Goal: Task Accomplishment & Management: Manage account settings

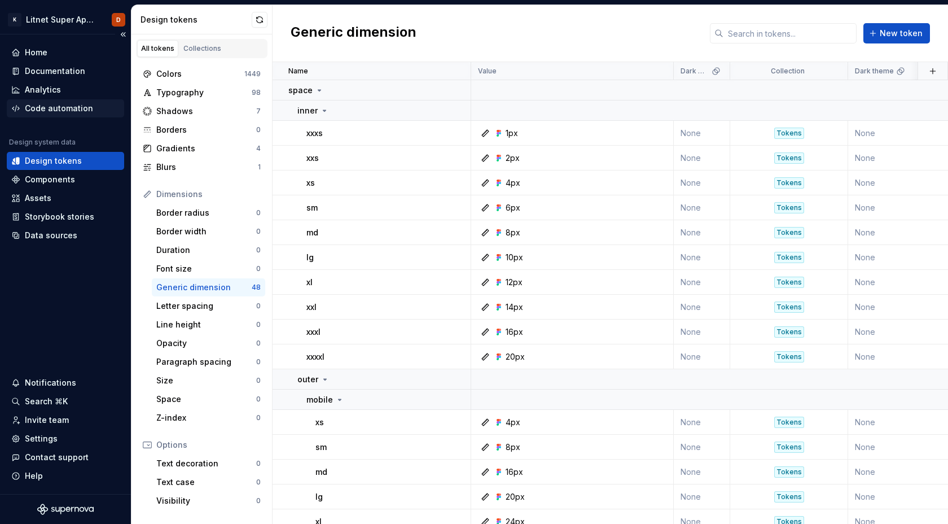
click at [57, 110] on div "Code automation" at bounding box center [59, 108] width 68 height 11
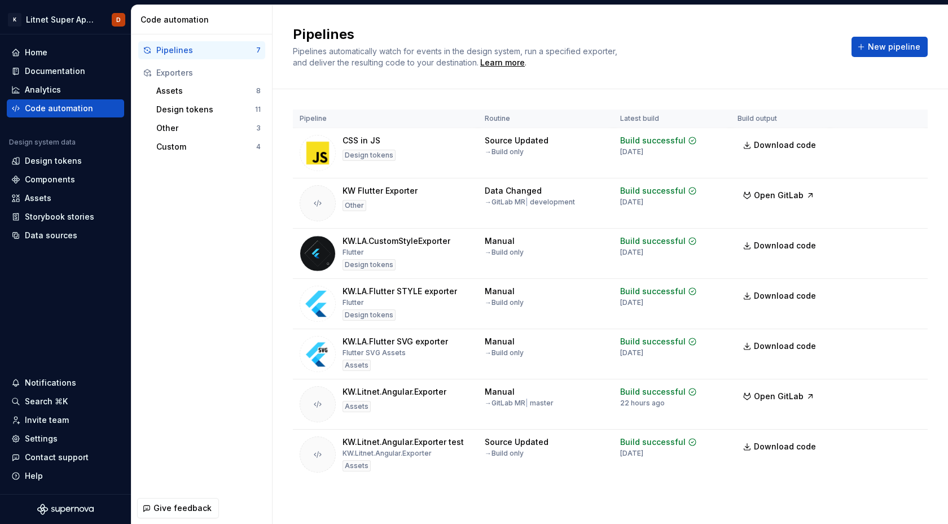
click at [195, 52] on div "Pipelines" at bounding box center [206, 50] width 100 height 11
click at [912, 194] on html "K Litnet Super App 2.0. D Home Documentation Analytics Code automation Design s…" at bounding box center [474, 262] width 948 height 524
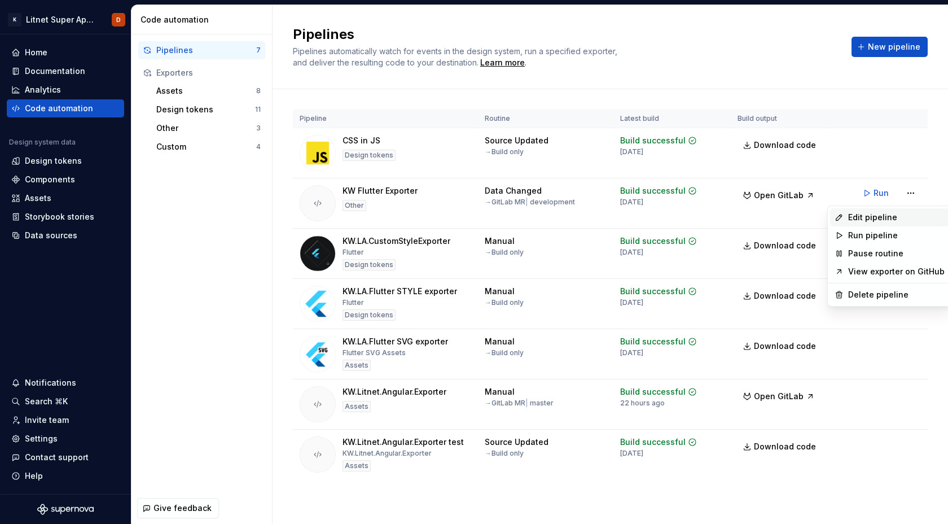
click at [877, 220] on div "Edit pipeline" at bounding box center [896, 217] width 97 height 11
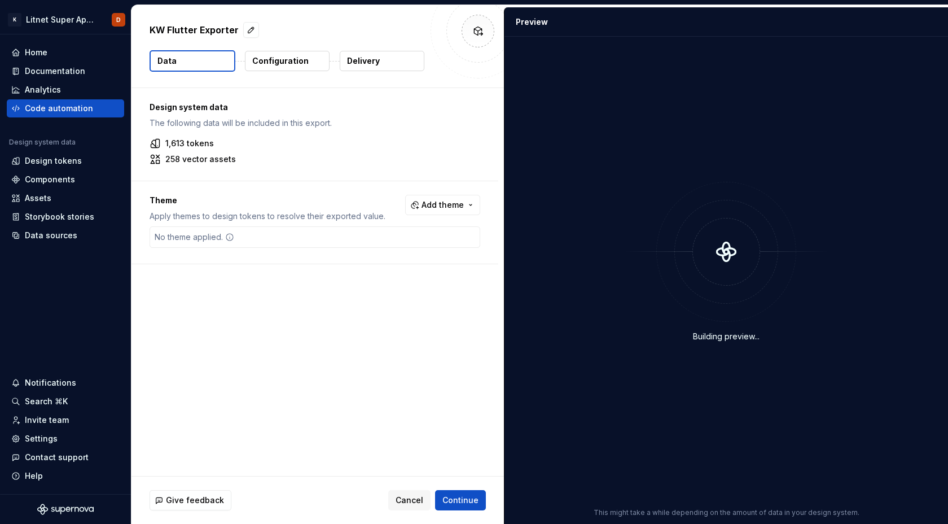
click at [312, 57] on button "Configuration" at bounding box center [287, 61] width 85 height 20
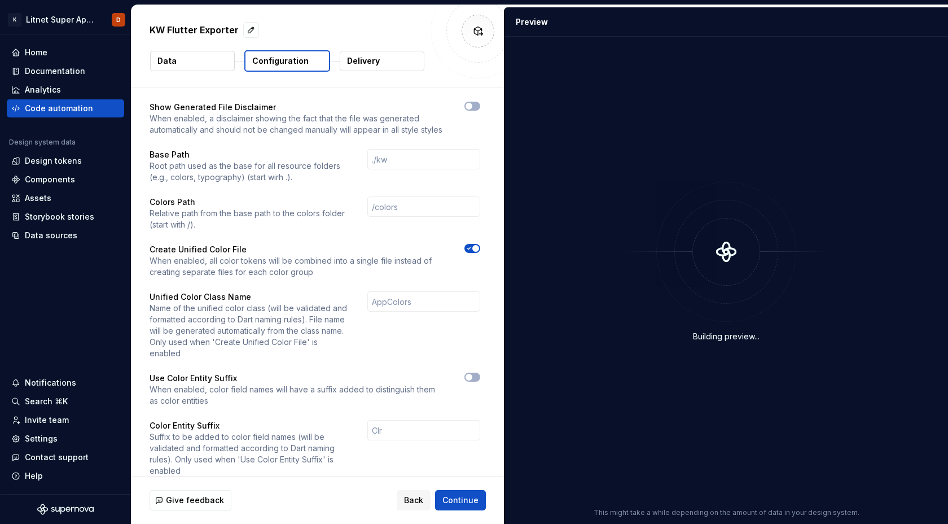
click at [383, 59] on button "Delivery" at bounding box center [382, 61] width 85 height 20
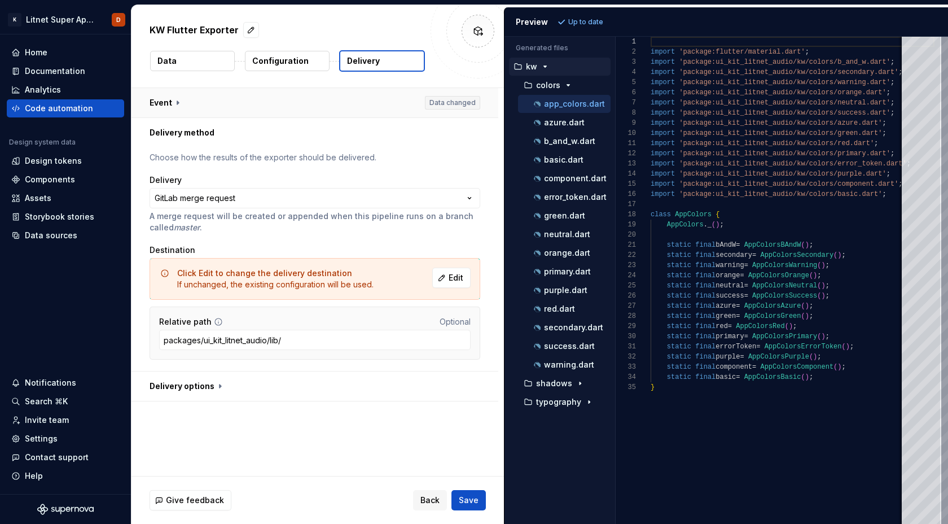
click at [174, 103] on button "button" at bounding box center [315, 102] width 367 height 29
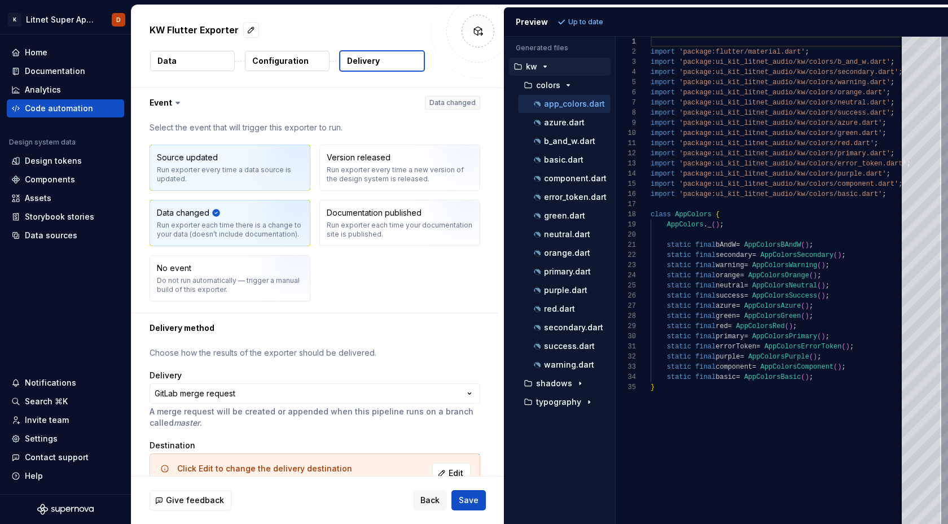
click at [221, 169] on div "Run exporter every time a data source is updated." at bounding box center [230, 174] width 146 height 18
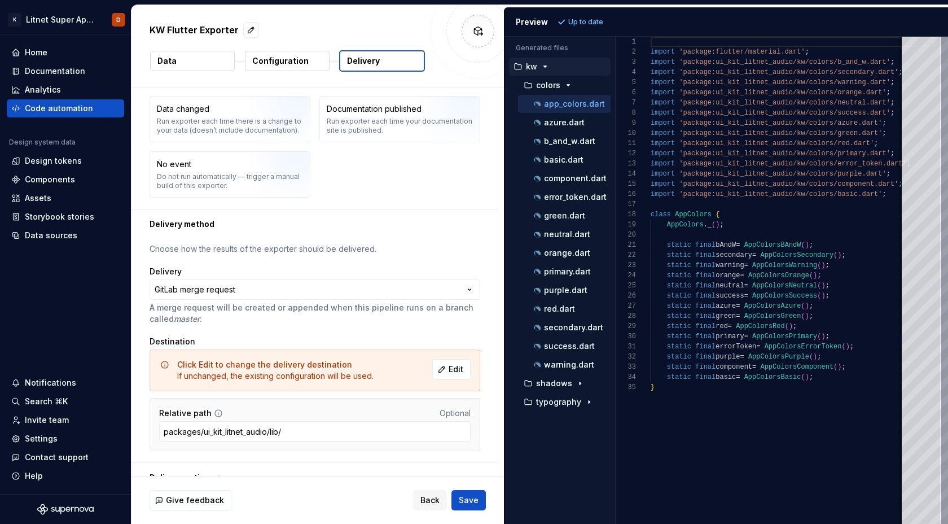
scroll to position [121, 0]
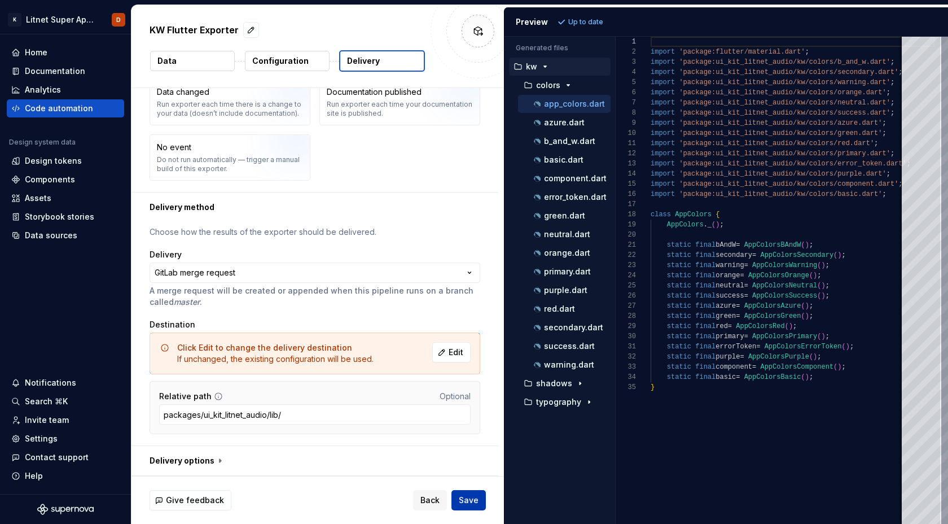
click at [471, 500] on span "Save" at bounding box center [469, 499] width 20 height 11
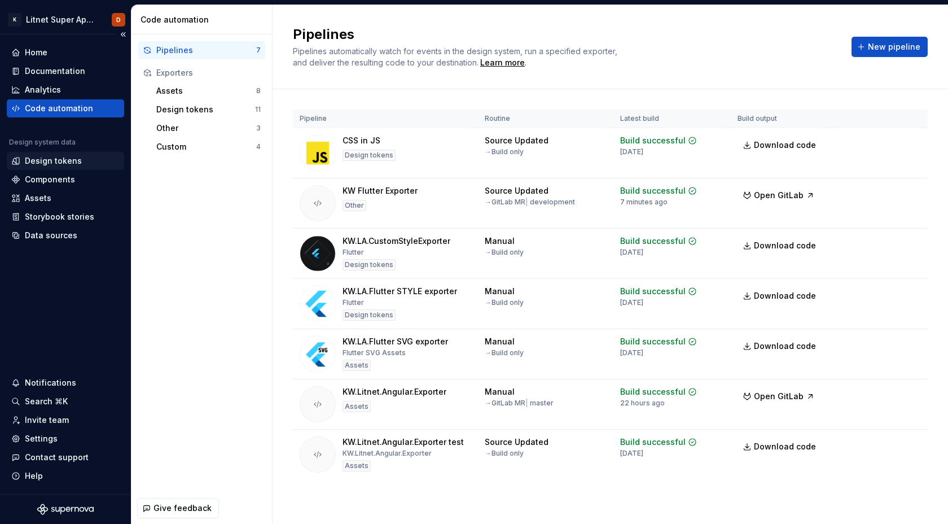
click at [53, 161] on div "Design tokens" at bounding box center [53, 160] width 57 height 11
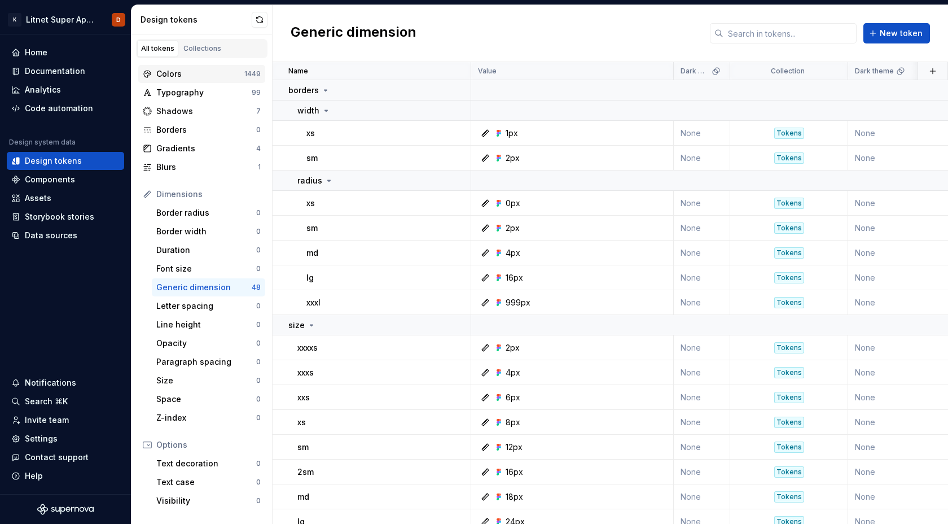
click at [173, 71] on div "Colors" at bounding box center [200, 73] width 88 height 11
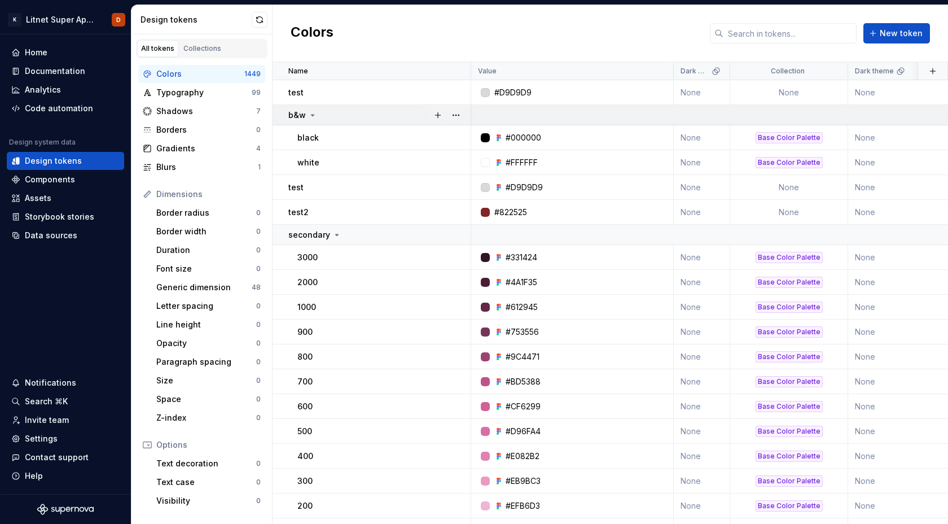
click at [314, 113] on icon at bounding box center [312, 115] width 9 height 9
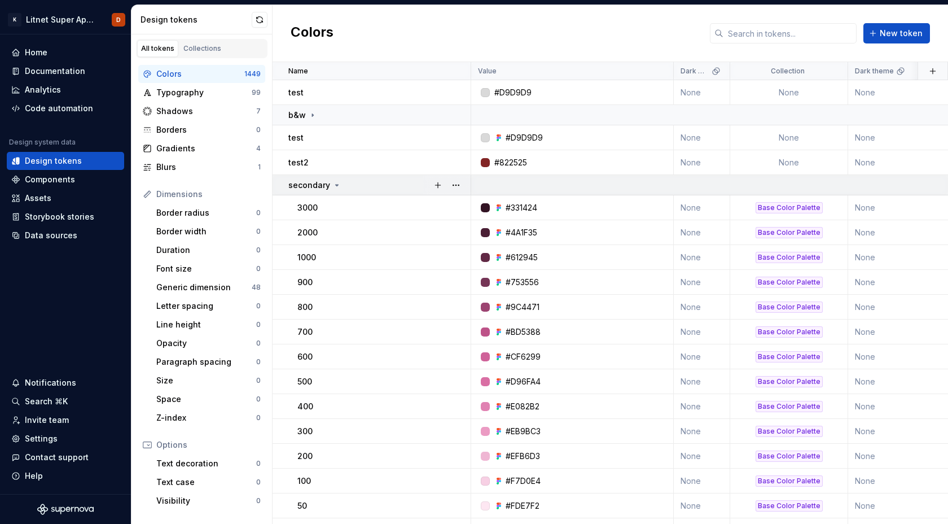
click at [338, 185] on icon at bounding box center [336, 185] width 9 height 9
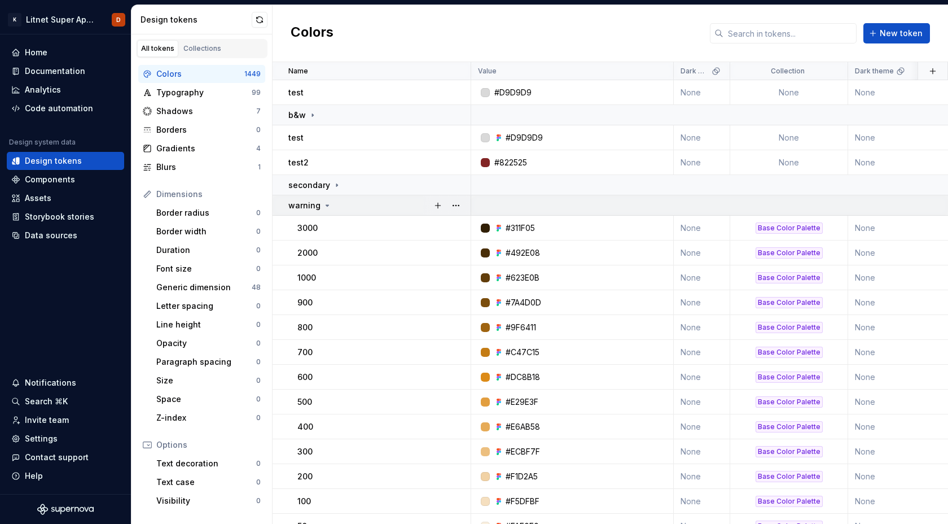
click at [327, 206] on icon at bounding box center [327, 205] width 9 height 9
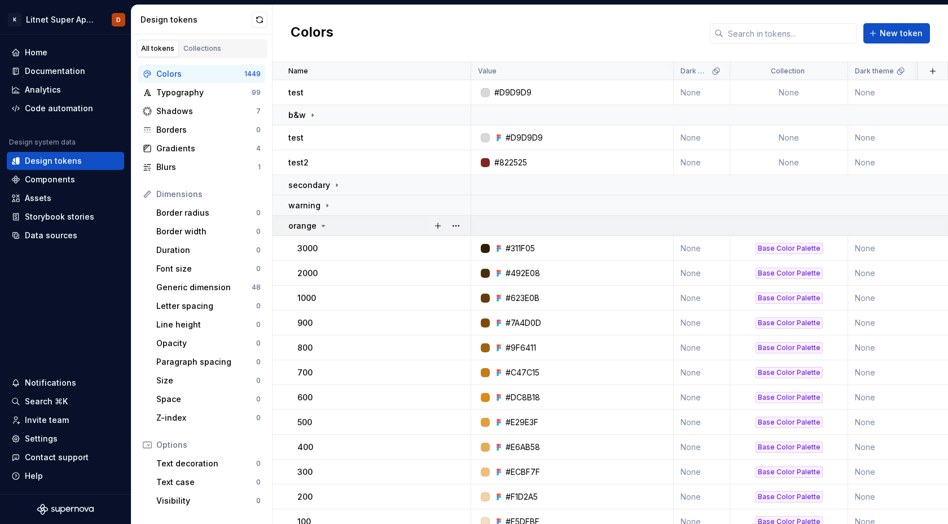
click at [323, 228] on icon at bounding box center [323, 225] width 9 height 9
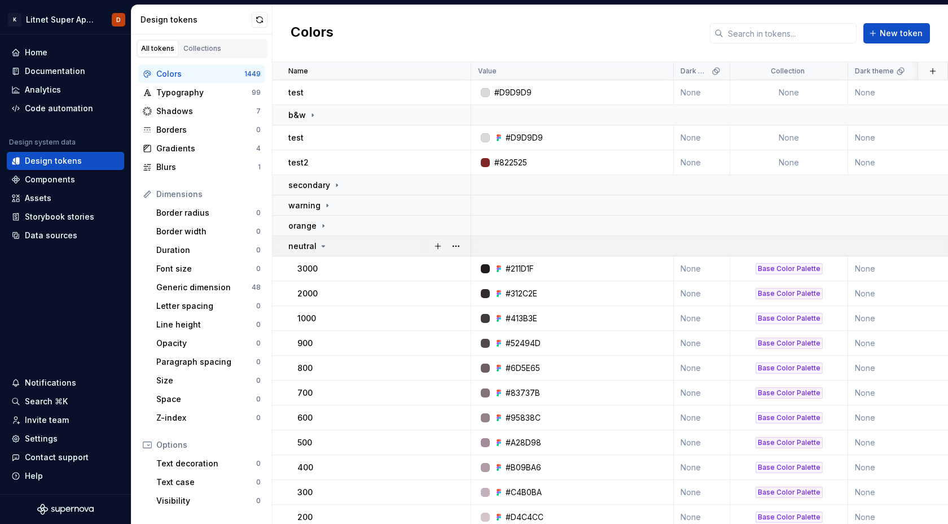
click at [324, 247] on icon at bounding box center [323, 246] width 9 height 9
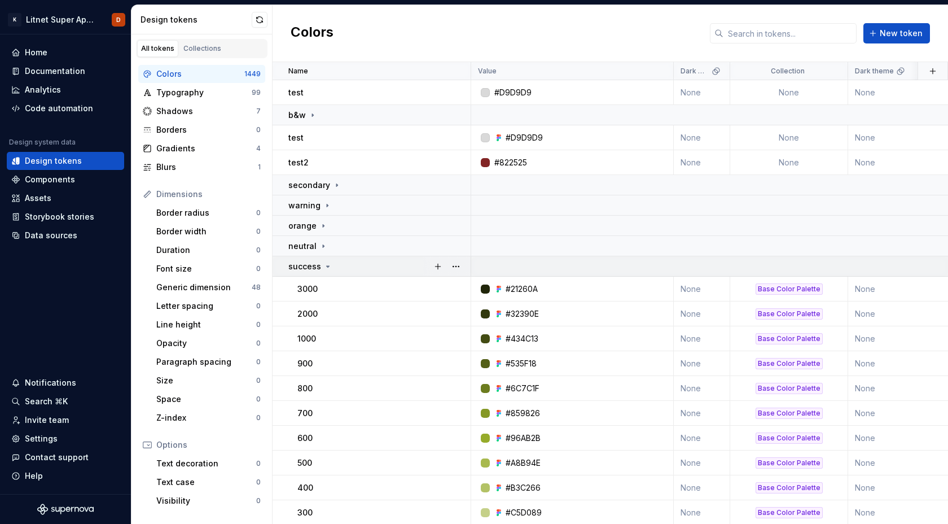
click at [325, 264] on icon at bounding box center [327, 266] width 9 height 9
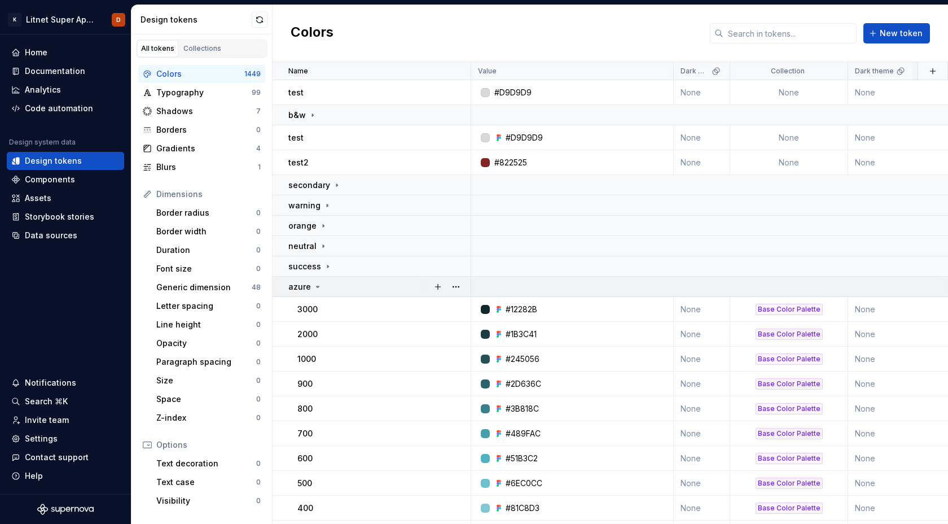
click at [320, 286] on icon at bounding box center [317, 286] width 9 height 9
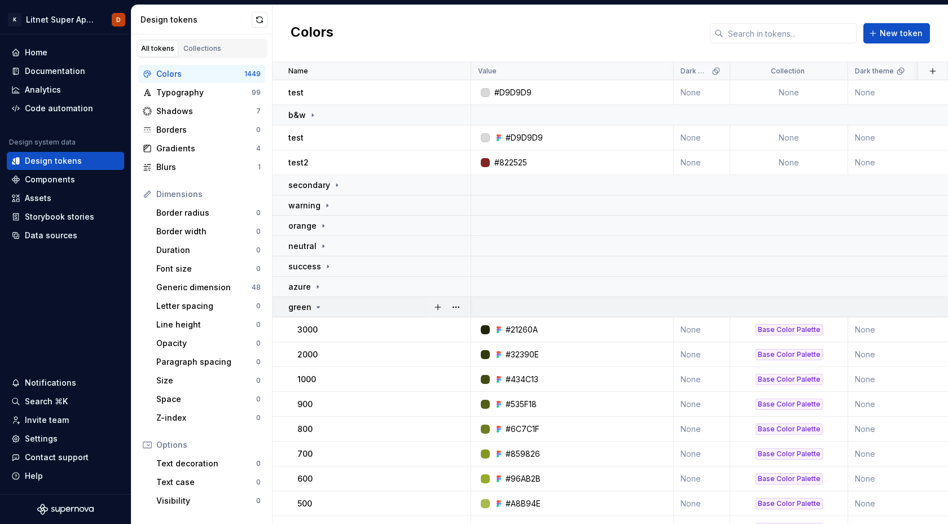
click at [317, 308] on icon at bounding box center [318, 307] width 9 height 9
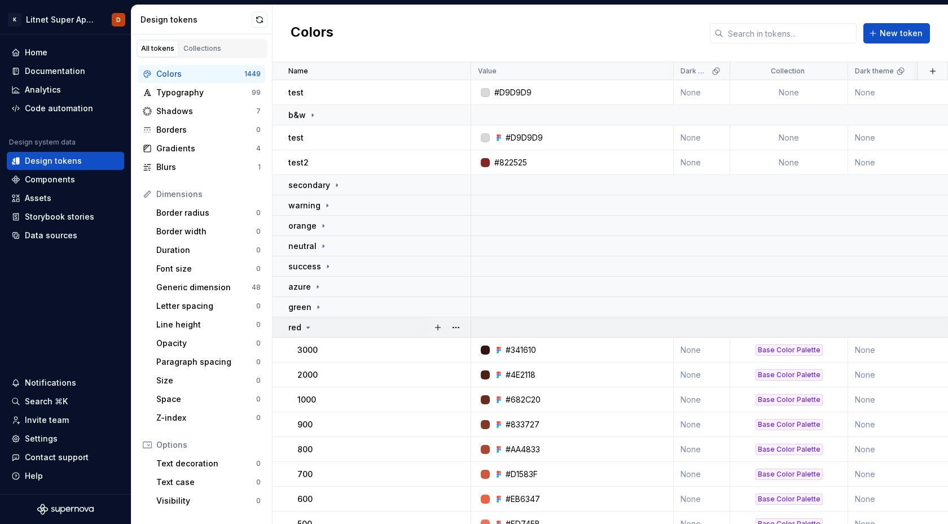
click at [313, 324] on div "red" at bounding box center [379, 327] width 182 height 11
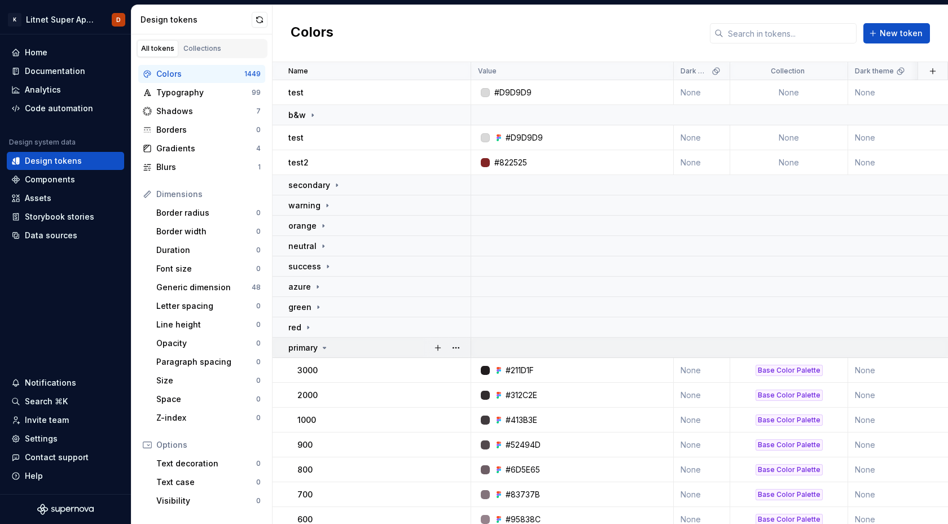
click at [323, 349] on icon at bounding box center [324, 347] width 9 height 9
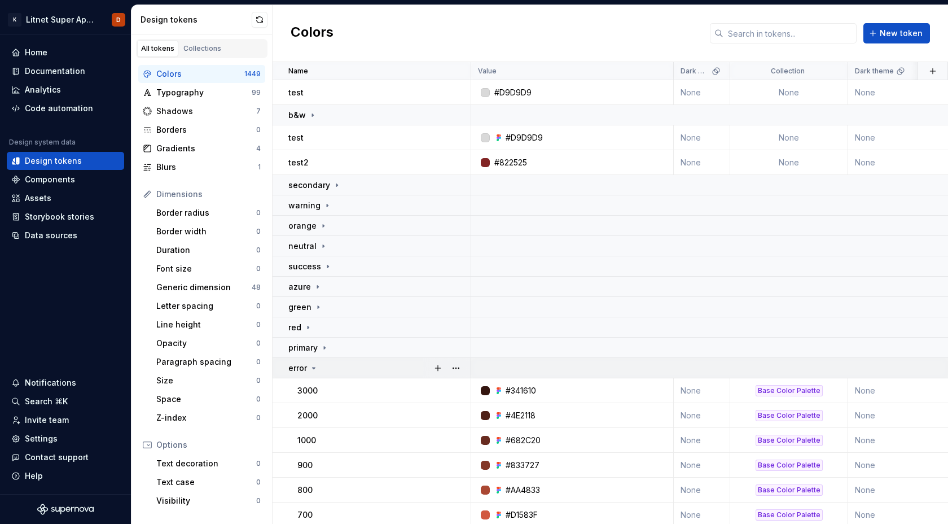
click at [315, 367] on icon at bounding box center [313, 368] width 9 height 9
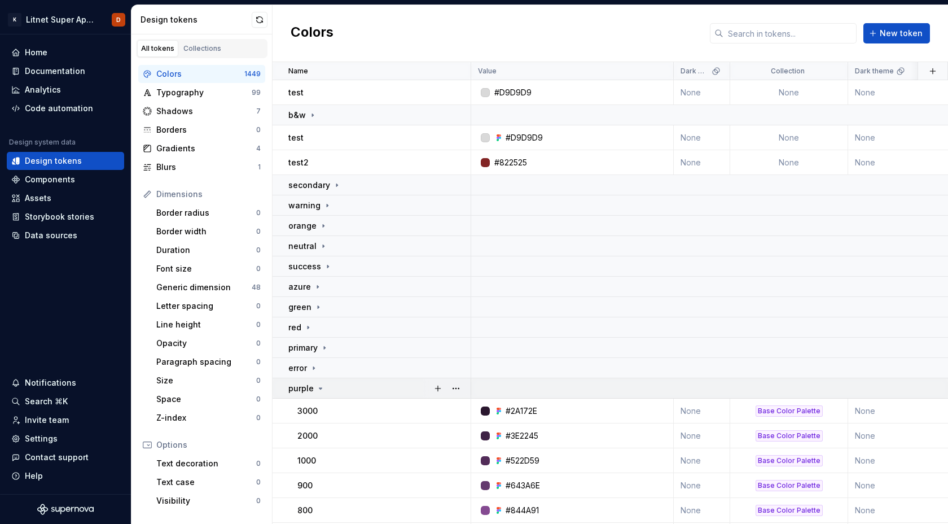
click at [319, 386] on icon at bounding box center [320, 388] width 9 height 9
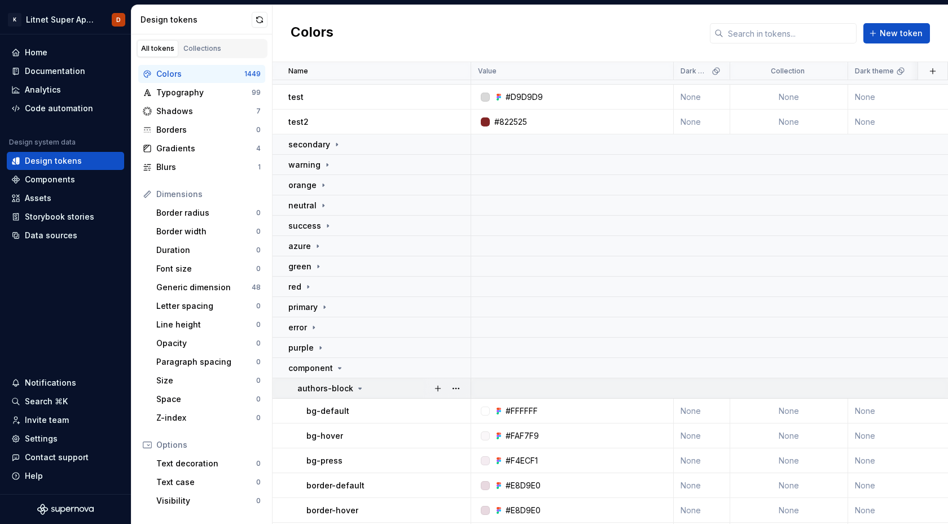
scroll to position [88, 0]
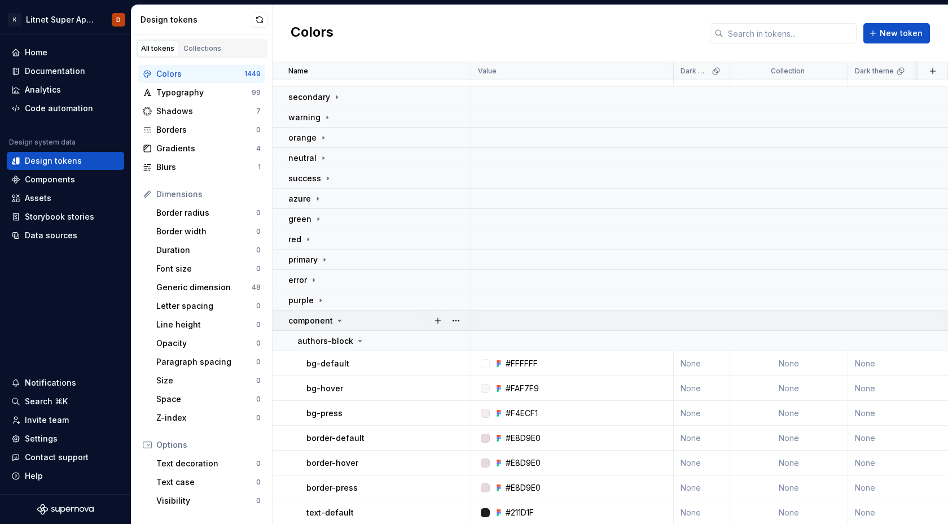
click at [339, 320] on icon at bounding box center [340, 320] width 3 height 1
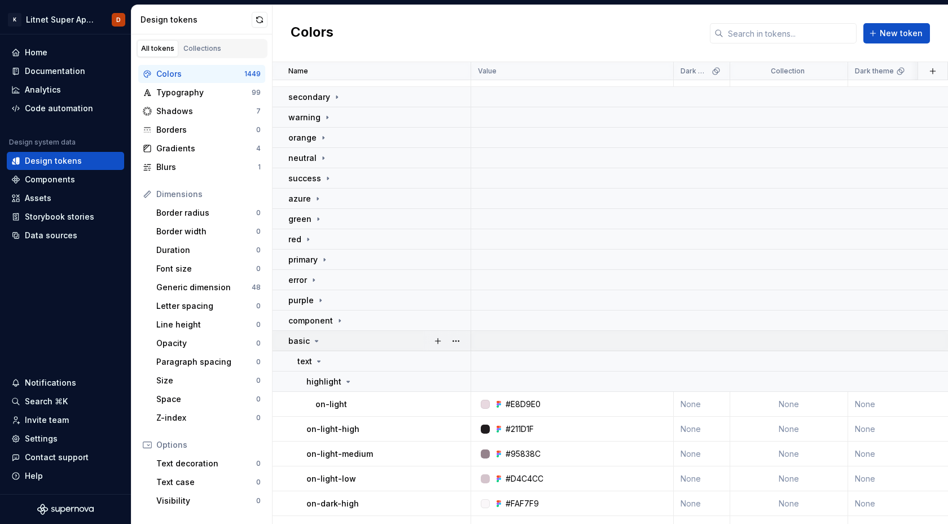
click at [314, 342] on icon at bounding box center [316, 340] width 9 height 9
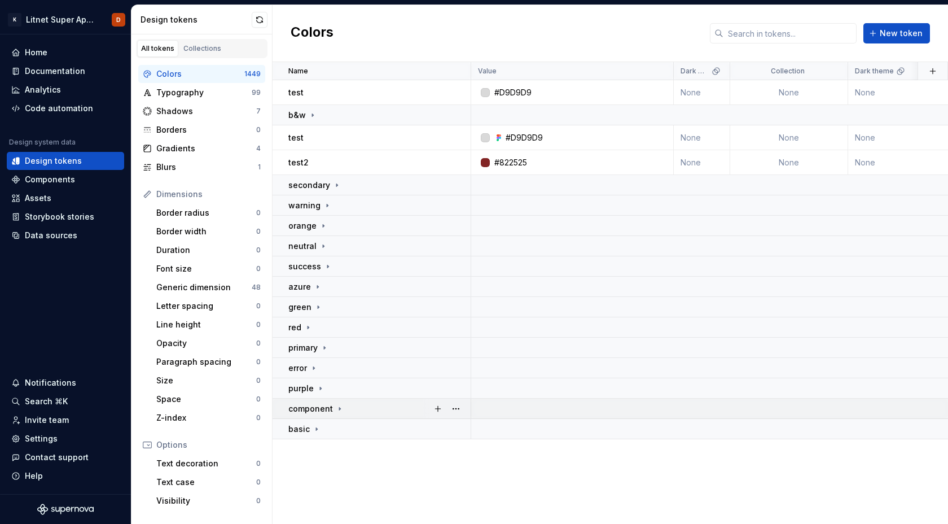
click at [338, 403] on div "component" at bounding box center [316, 408] width 56 height 11
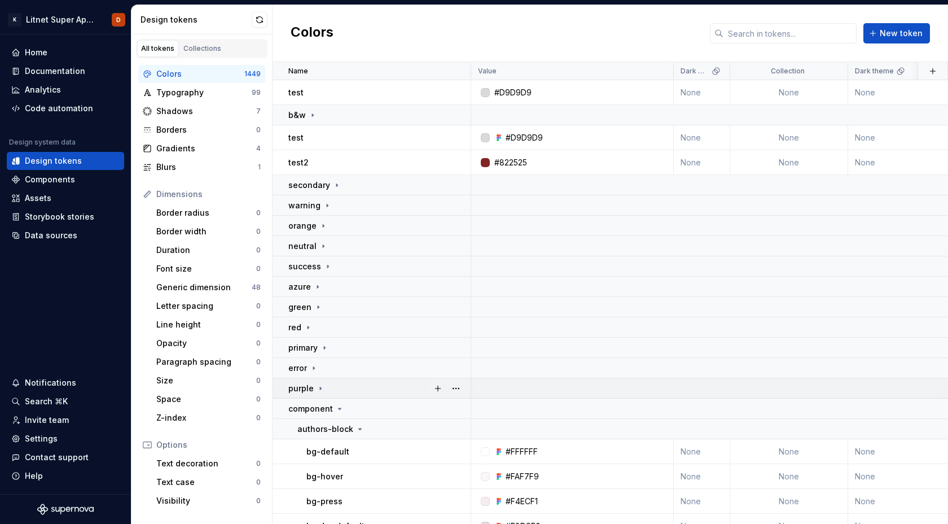
scroll to position [94, 0]
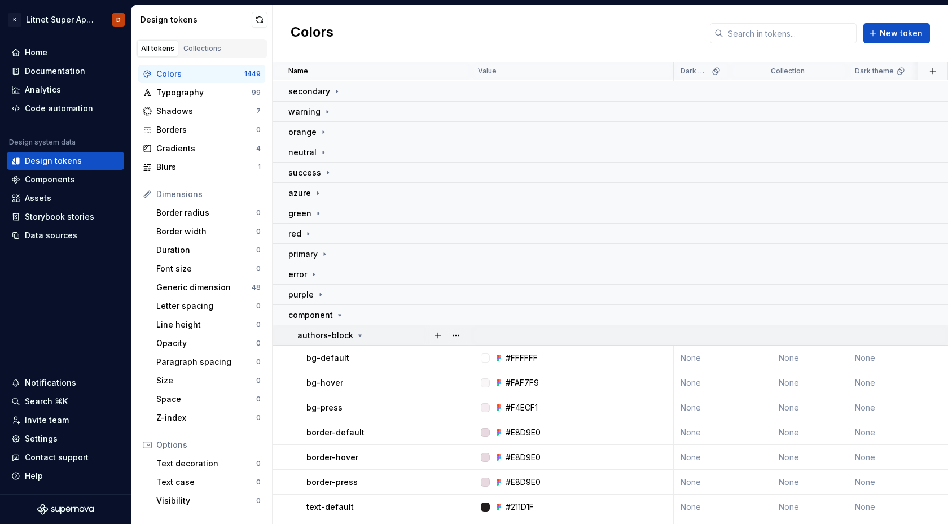
click at [358, 329] on td "authors-block" at bounding box center [372, 335] width 199 height 20
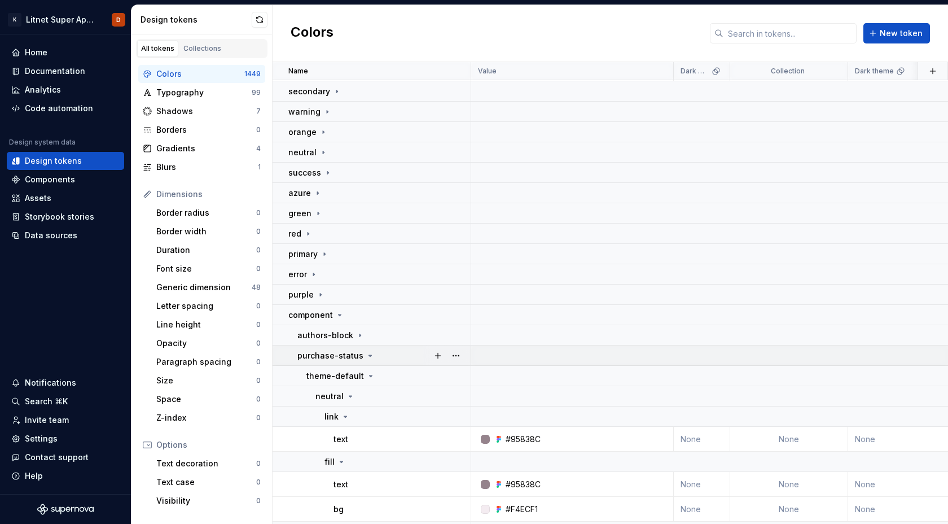
click at [367, 356] on icon at bounding box center [370, 355] width 9 height 9
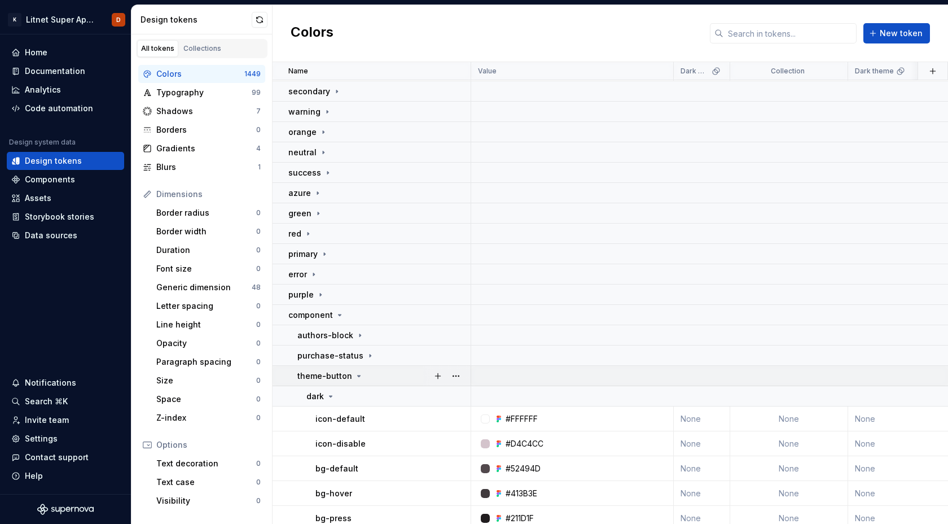
click at [358, 377] on icon at bounding box center [359, 375] width 9 height 9
click at [329, 396] on icon at bounding box center [330, 396] width 3 height 1
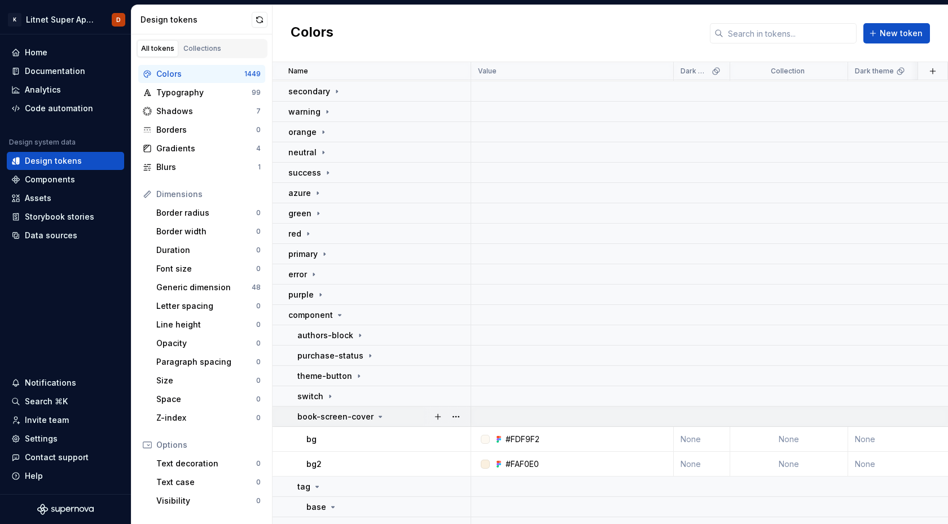
click at [378, 414] on icon at bounding box center [380, 416] width 9 height 9
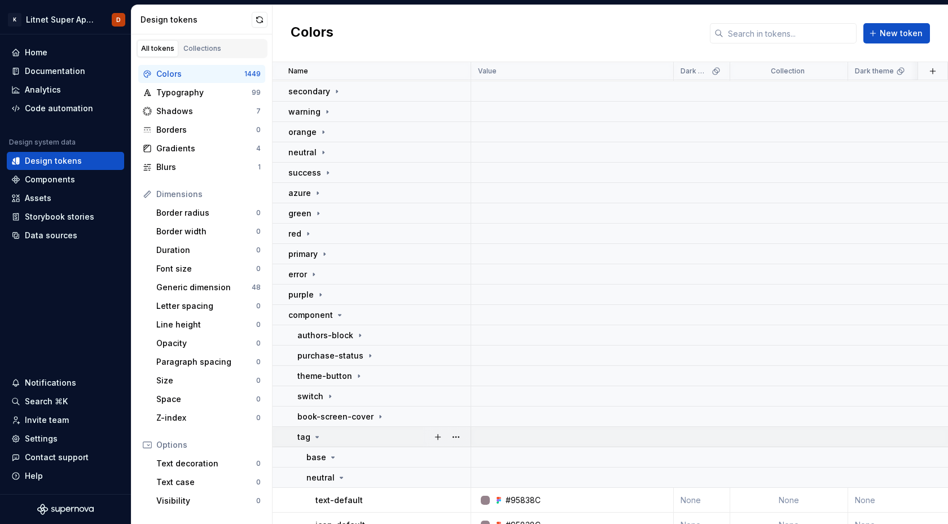
click at [315, 437] on icon at bounding box center [317, 436] width 9 height 9
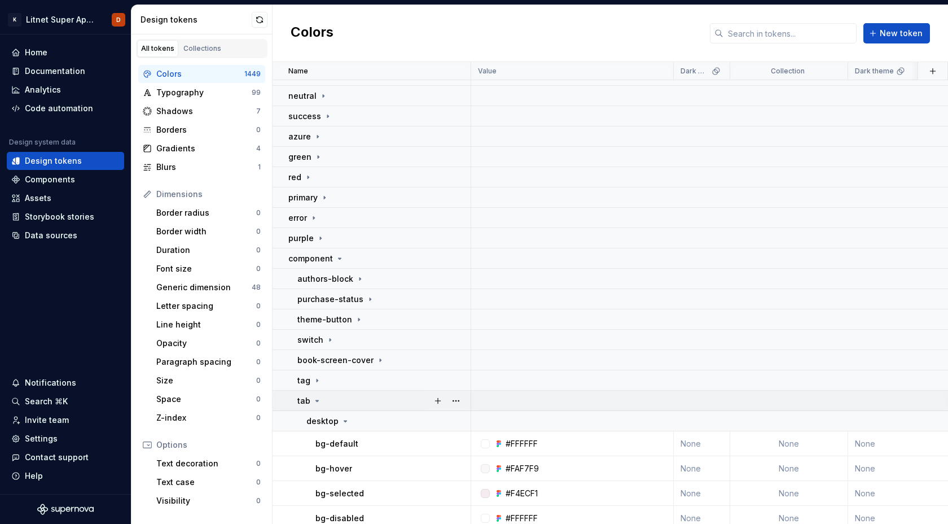
scroll to position [169, 0]
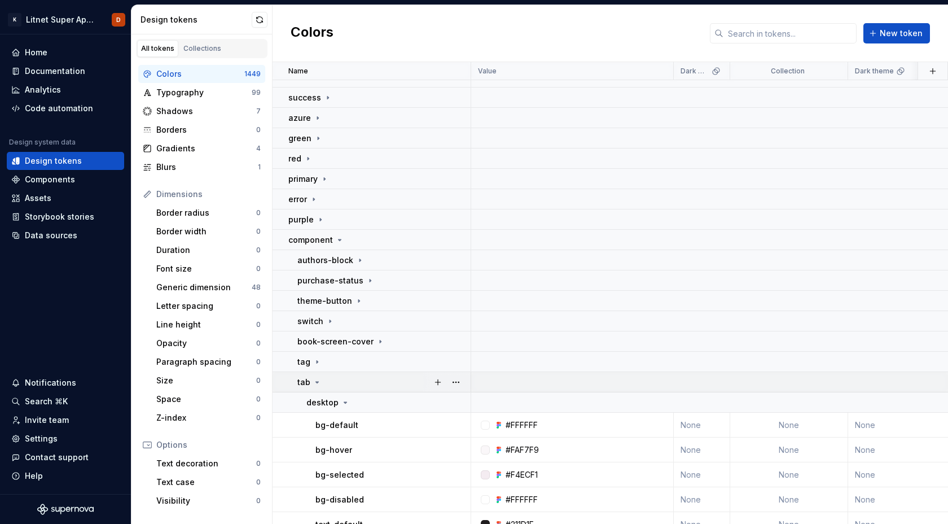
click at [317, 382] on icon at bounding box center [317, 382] width 9 height 9
click at [340, 400] on icon at bounding box center [340, 402] width 9 height 9
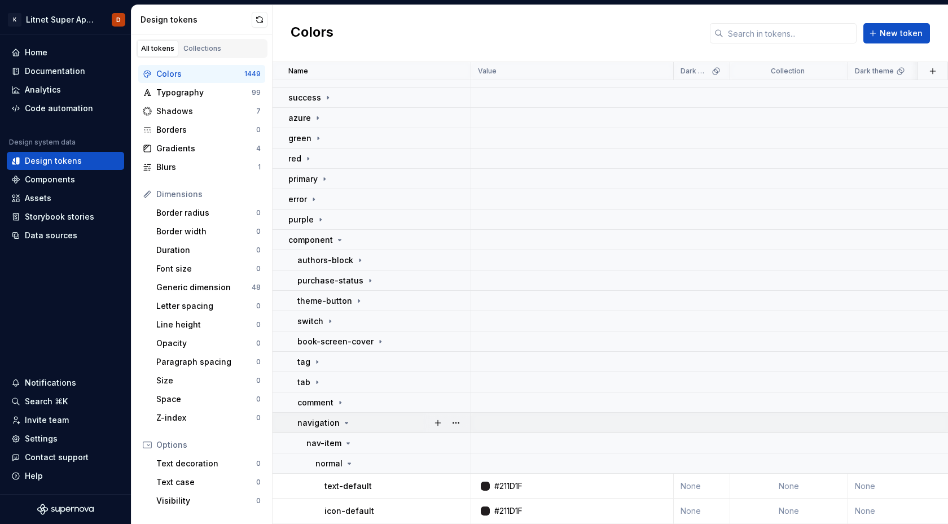
click at [344, 423] on icon at bounding box center [346, 422] width 9 height 9
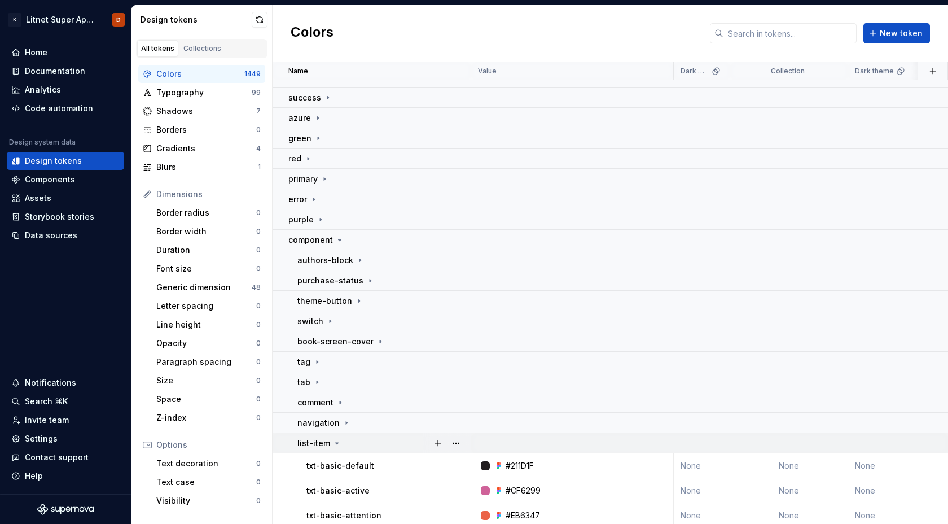
scroll to position [211, 0]
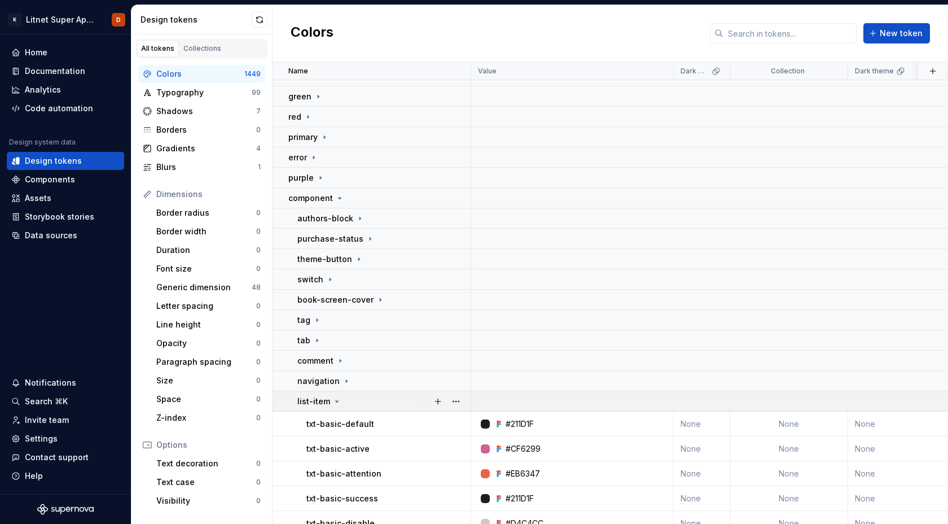
click at [336, 401] on icon at bounding box center [337, 401] width 3 height 1
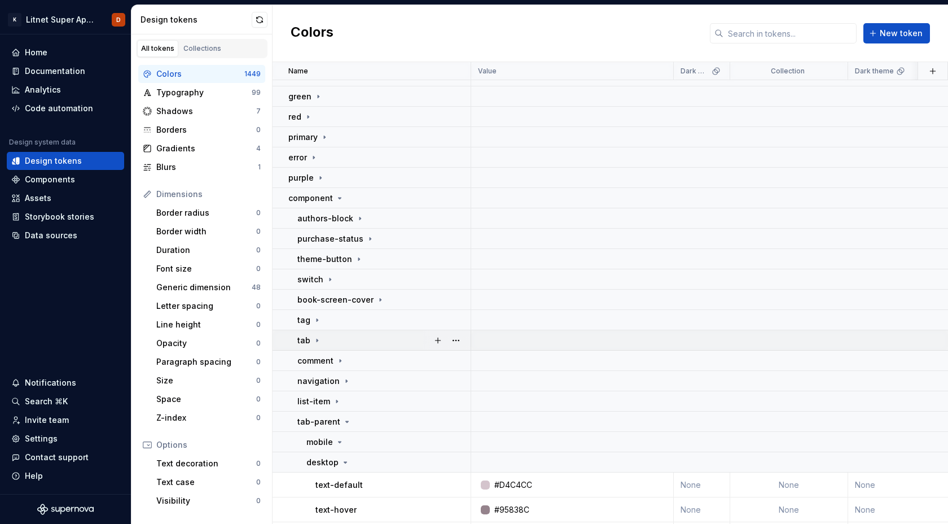
click at [317, 340] on icon at bounding box center [317, 340] width 1 height 3
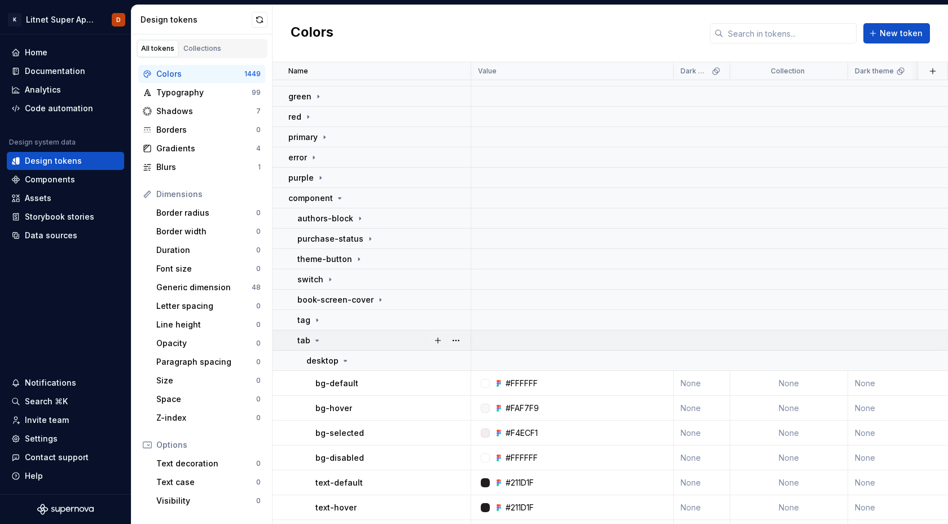
click at [316, 340] on icon at bounding box center [317, 340] width 3 height 1
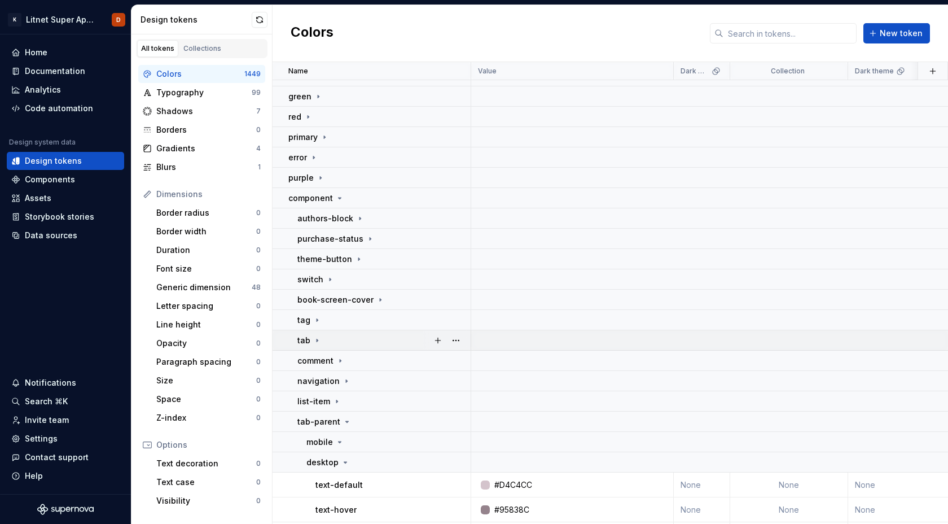
click at [317, 340] on icon at bounding box center [317, 340] width 1 height 3
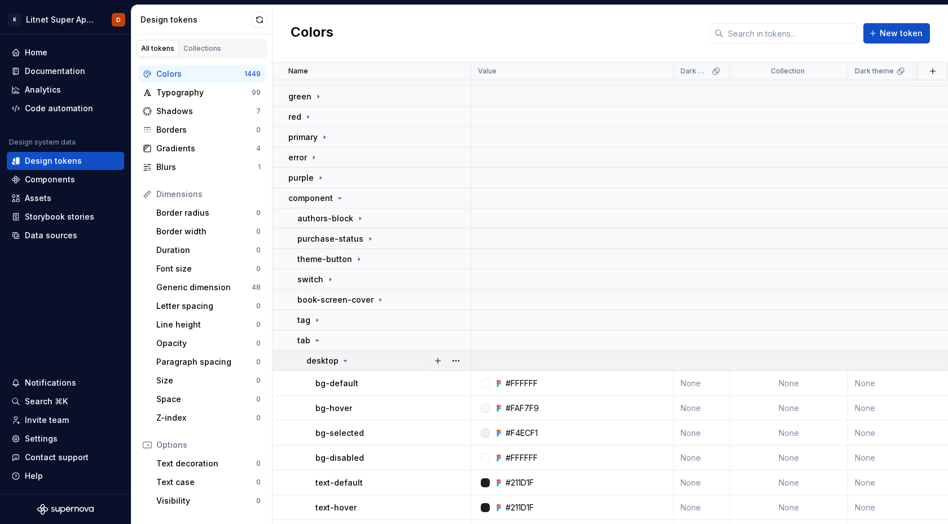
click at [342, 359] on icon at bounding box center [345, 360] width 9 height 9
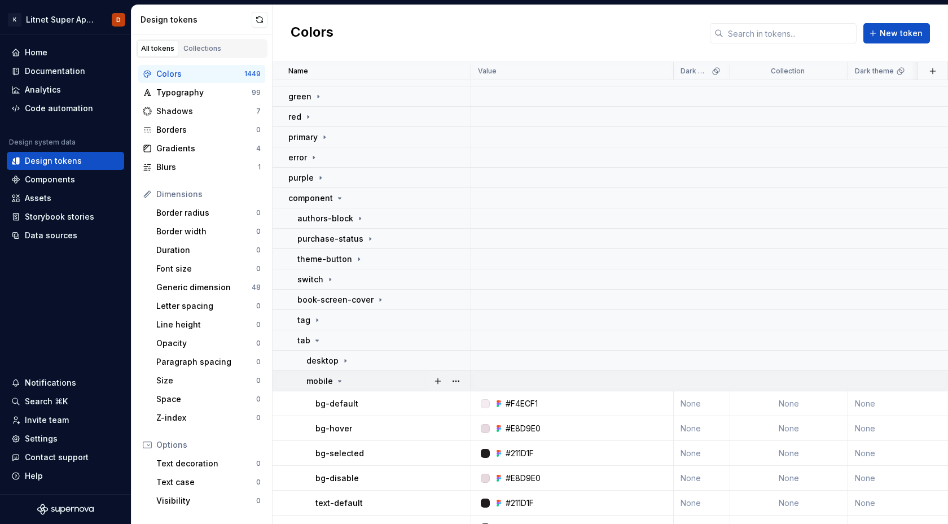
click at [340, 380] on icon at bounding box center [340, 380] width 3 height 1
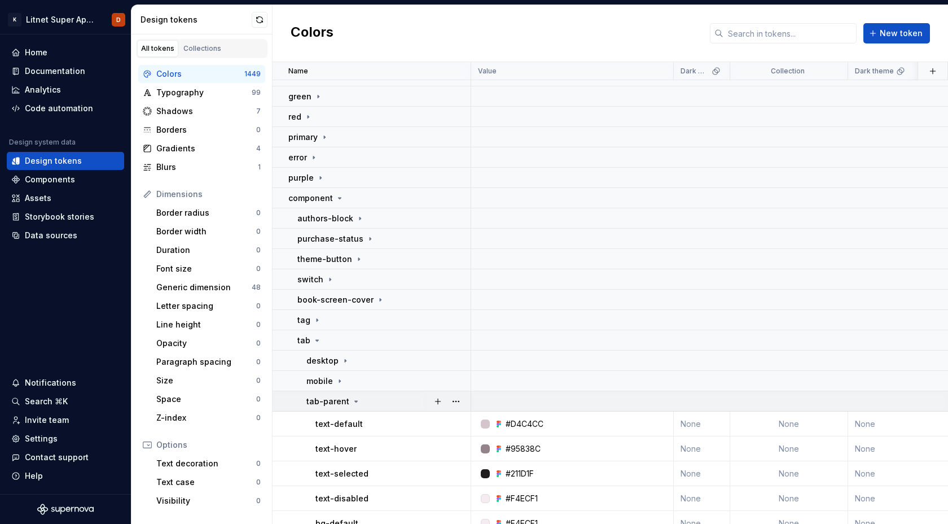
scroll to position [292, 0]
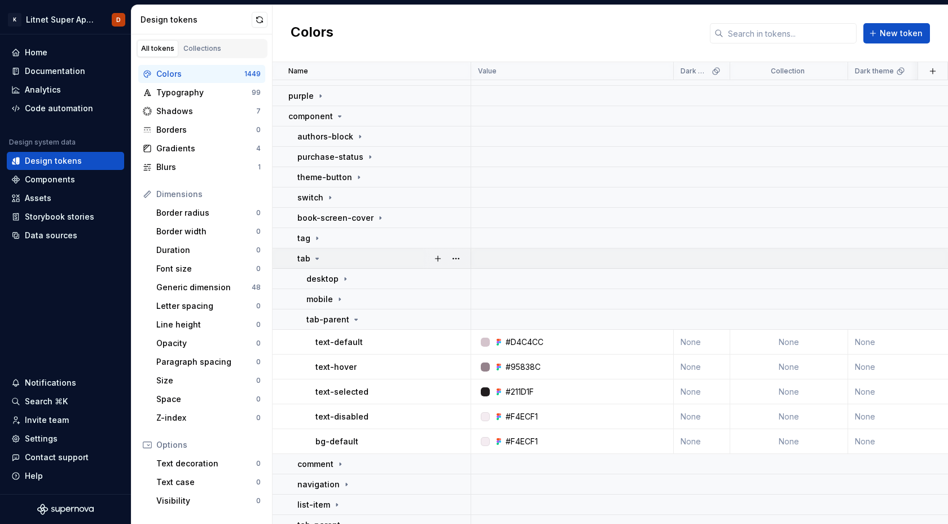
click at [316, 259] on icon at bounding box center [317, 258] width 3 height 1
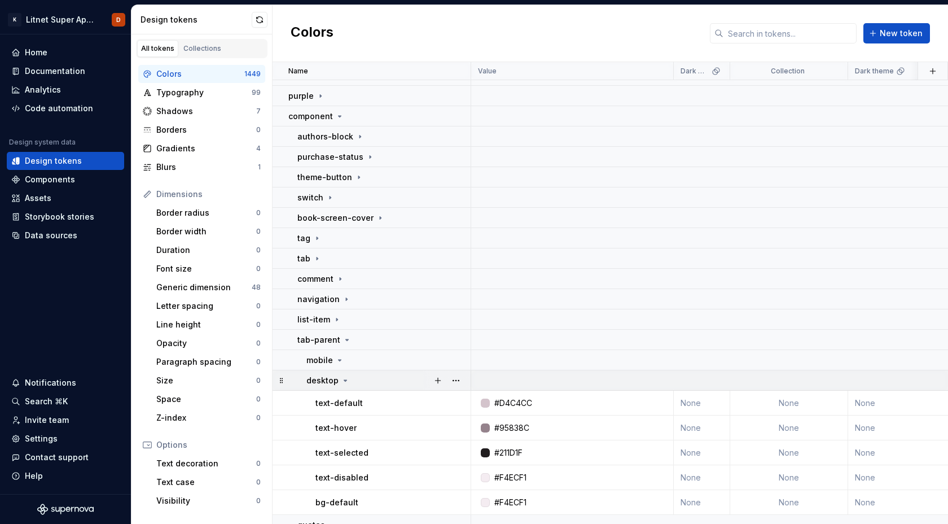
scroll to position [360, 0]
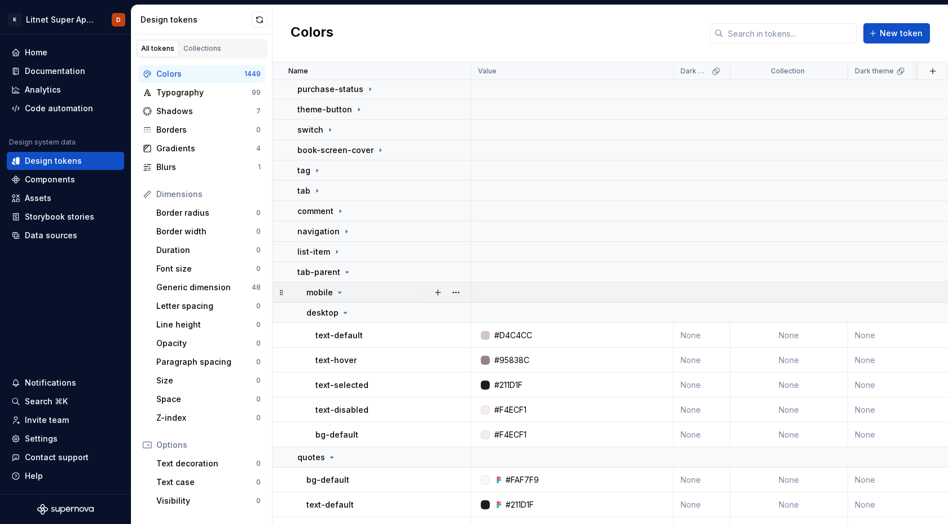
click at [337, 293] on icon at bounding box center [339, 292] width 9 height 9
click at [338, 292] on icon at bounding box center [339, 292] width 9 height 9
